Goal: Task Accomplishment & Management: Manage account settings

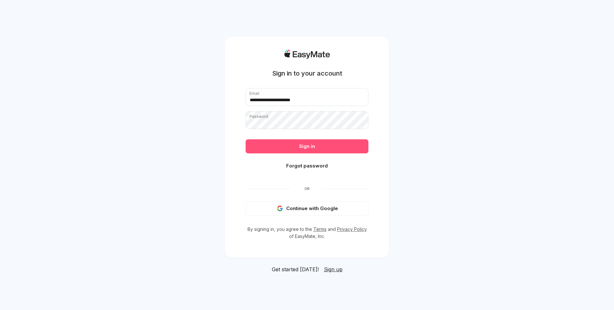
click at [282, 145] on button "Sign in" at bounding box center [307, 146] width 123 height 14
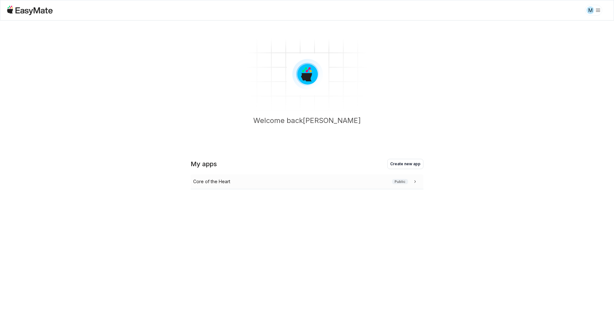
click at [260, 183] on div "Core of the Heart Public" at bounding box center [305, 181] width 225 height 7
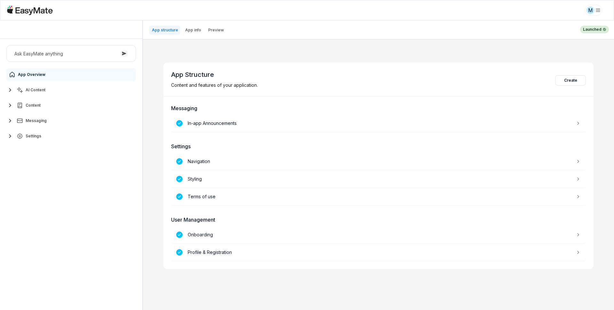
click at [148, 224] on div "App Structure Content and features of your application. Create Messaging In-app…" at bounding box center [378, 174] width 471 height 270
click at [72, 86] on button "AI Content" at bounding box center [71, 89] width 130 height 13
click at [66, 105] on link "Agents 2" at bounding box center [75, 105] width 120 height 13
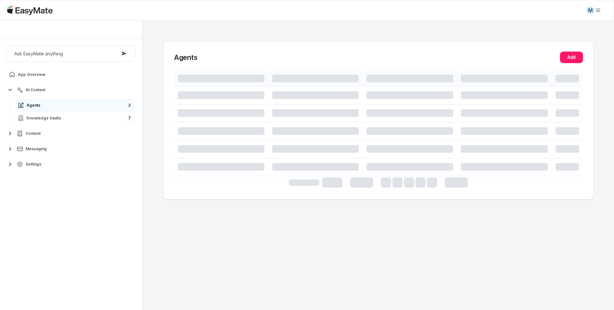
click at [65, 224] on div "Ask EasyMate anything App Overview AI Content Agents 2 Knowledge Vaults 7 Conte…" at bounding box center [71, 174] width 142 height 271
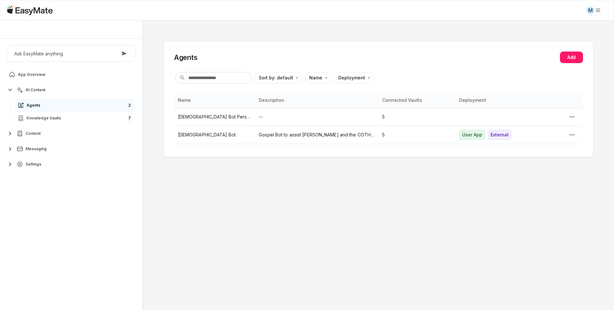
click at [174, 178] on div "Agents Add Sort by: default Direction Name Deployment Name Description Connecte…" at bounding box center [378, 164] width 471 height 289
click at [87, 119] on link "Knowledge Vaults 7" at bounding box center [75, 118] width 120 height 13
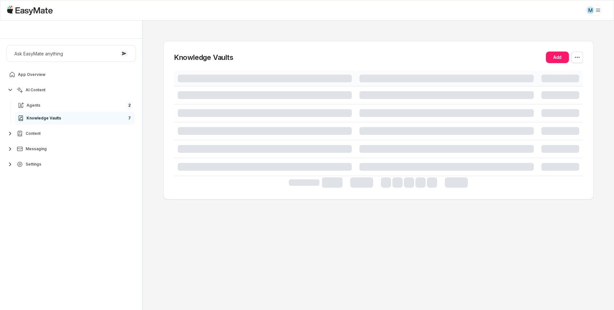
click at [75, 232] on div "Ask EasyMate anything App Overview AI Content Agents 2 Knowledge Vaults 7 Conte…" at bounding box center [71, 174] width 142 height 271
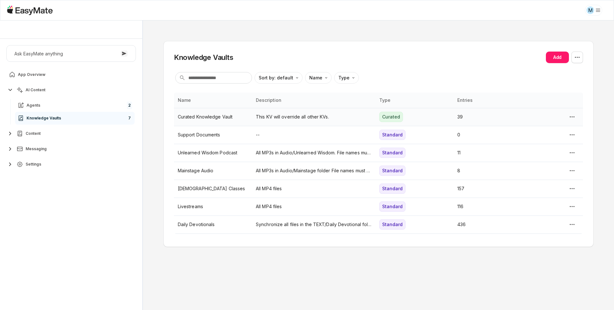
click at [231, 117] on p "Curated Knowledge Vault" at bounding box center [213, 116] width 70 height 7
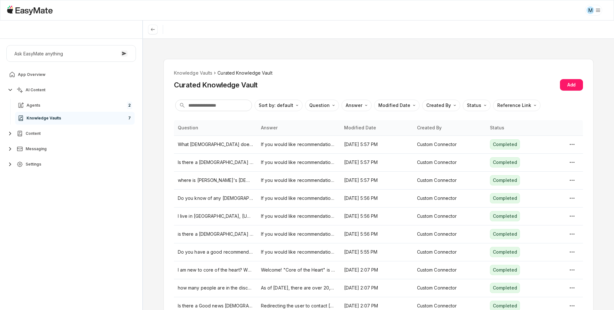
click at [149, 202] on div "Knowledge Vaults Curated Knowledge Vault Curated Knowledge Vault Add Sort by: d…" at bounding box center [378, 173] width 471 height 271
click at [147, 135] on div "Knowledge Vaults Curated Knowledge Vault Curated Knowledge Vault Add Sort by: d…" at bounding box center [378, 173] width 471 height 271
click at [181, 45] on div "Knowledge Vaults Curated Knowledge Vault Curated Knowledge Vault Add Sort by: d…" at bounding box center [378, 173] width 471 height 271
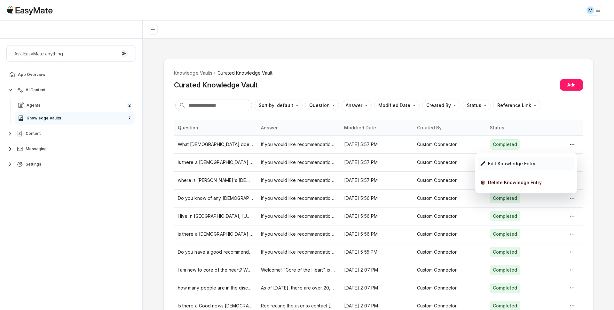
click at [527, 166] on div "Edit Knowledge Entry" at bounding box center [511, 163] width 47 height 7
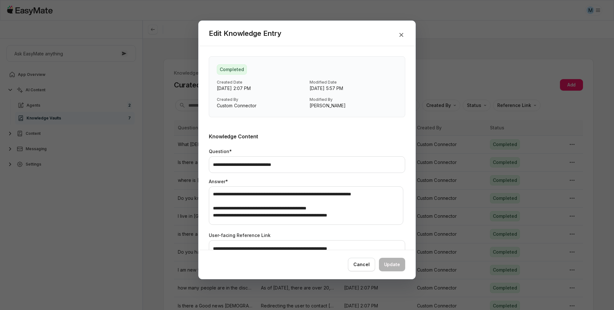
click at [325, 53] on div "**********" at bounding box center [307, 156] width 217 height 221
type textarea "*"
